Goal: Information Seeking & Learning: Learn about a topic

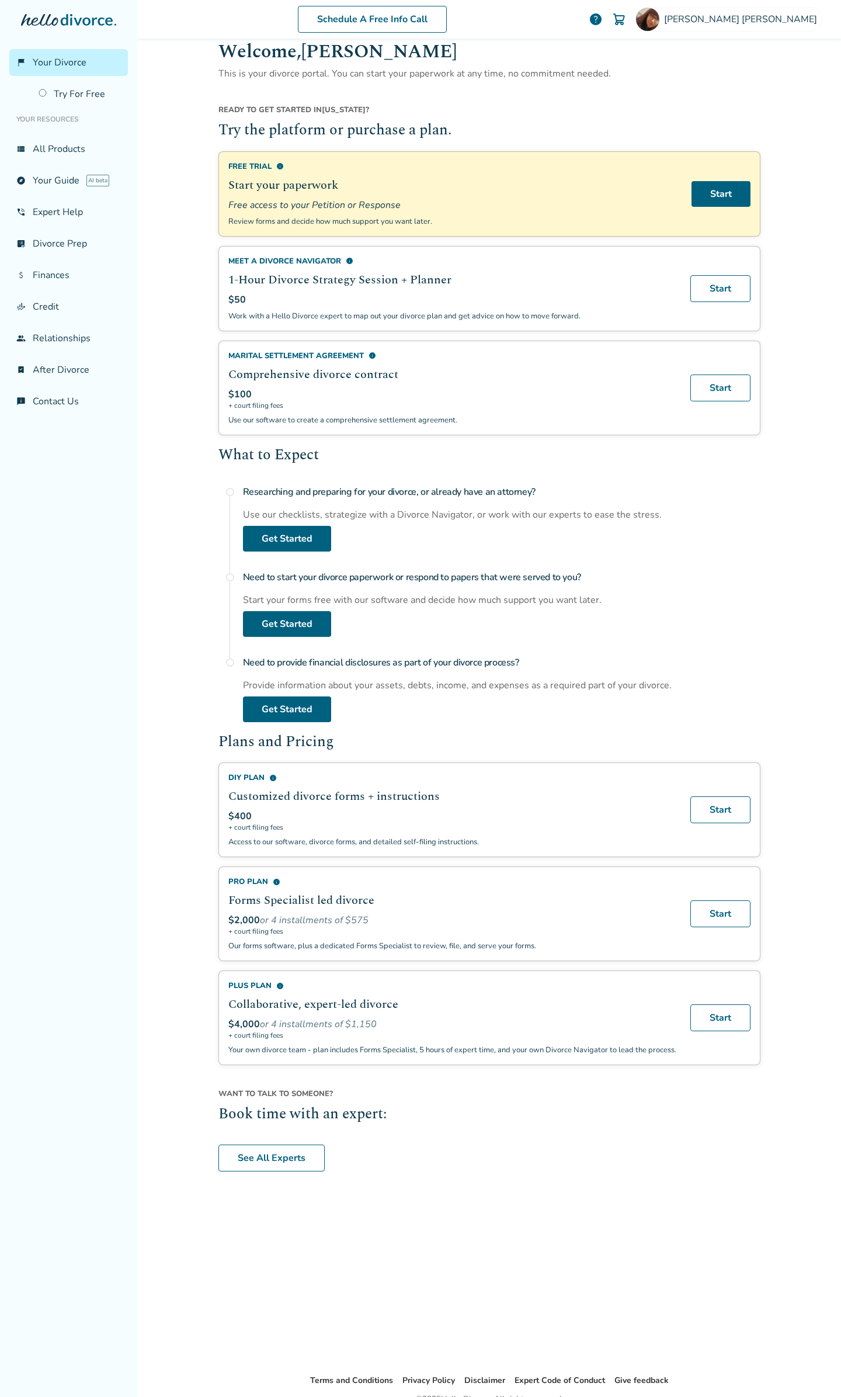
scroll to position [78, 0]
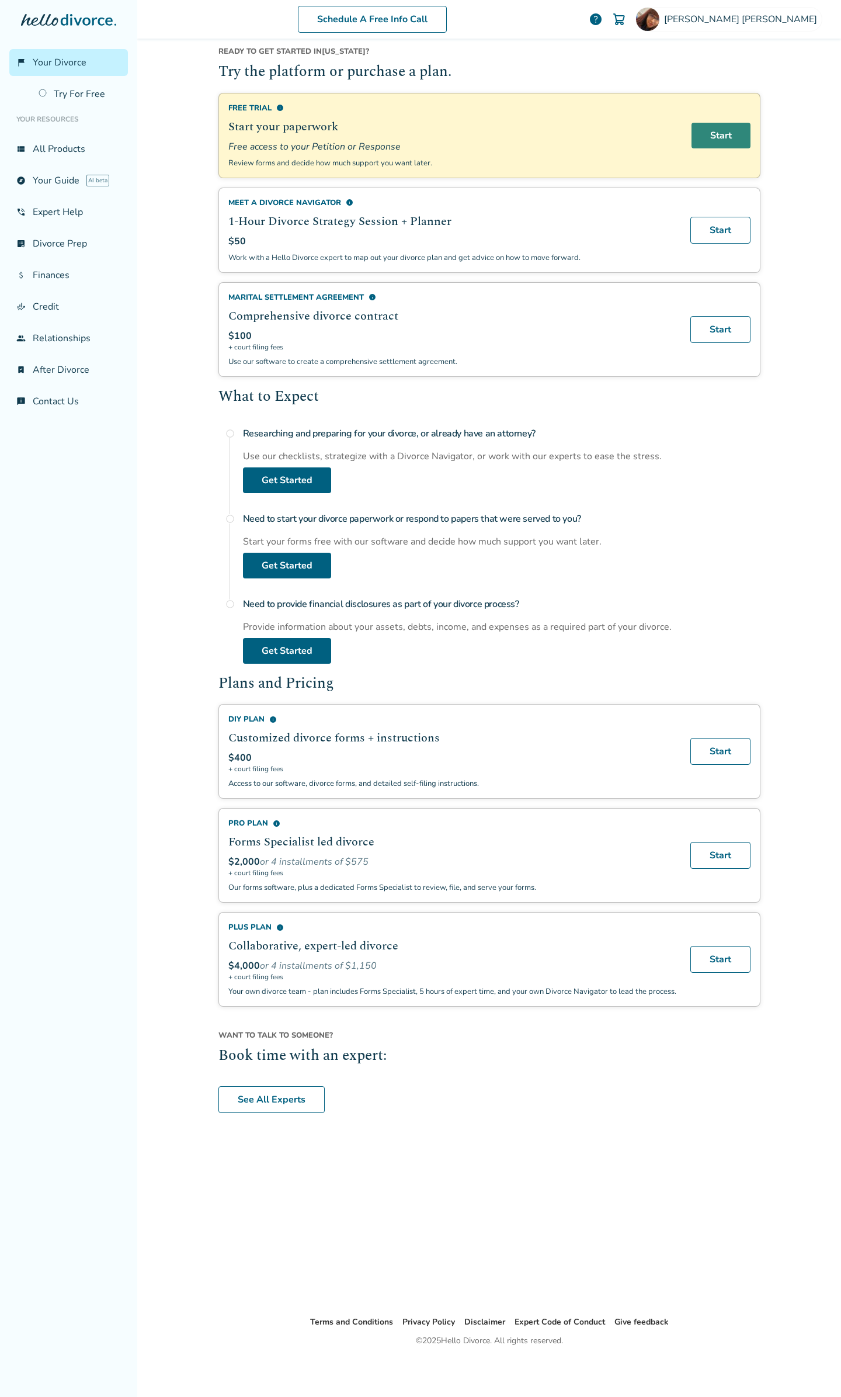
click at [716, 142] on link "Start" at bounding box center [721, 136] width 59 height 26
